Goal: Transaction & Acquisition: Book appointment/travel/reservation

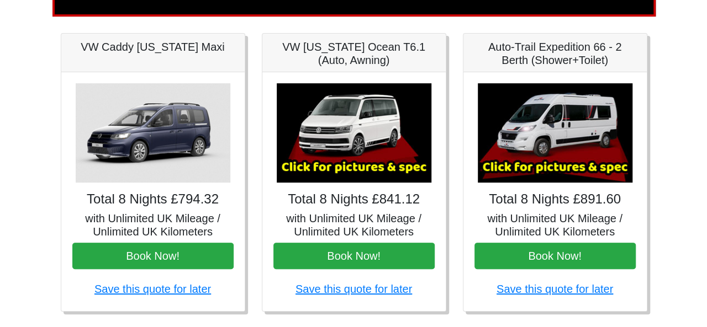
scroll to position [146, 0]
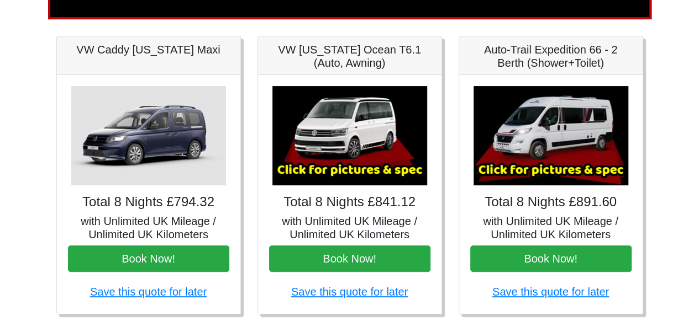
drag, startPoint x: 705, startPoint y: 34, endPoint x: 696, endPoint y: 76, distance: 42.9
click at [375, 158] on img at bounding box center [349, 135] width 155 height 99
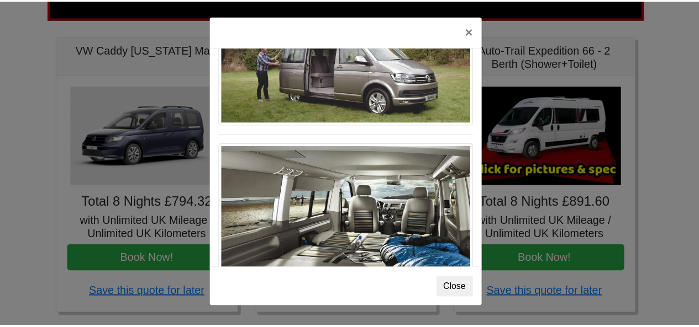
scroll to position [1202, 0]
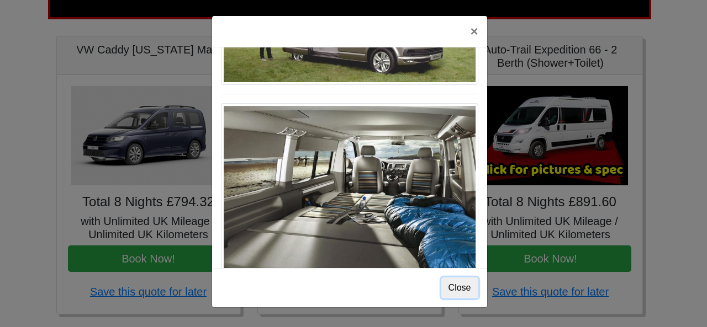
click at [461, 290] on button "Close" at bounding box center [459, 288] width 37 height 21
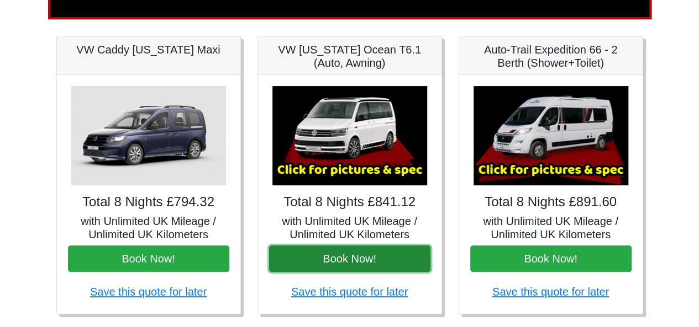
click at [362, 263] on button "Book Now!" at bounding box center [349, 259] width 161 height 27
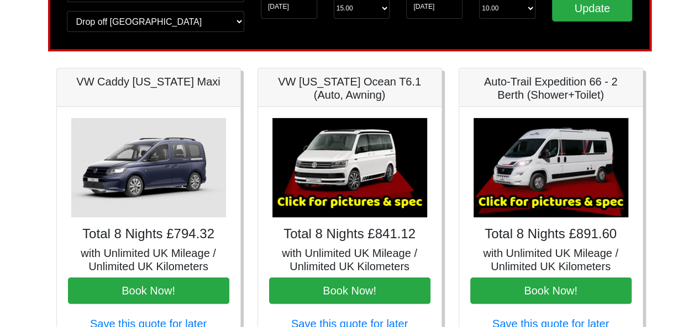
scroll to position [0, 0]
